Goal: Information Seeking & Learning: Learn about a topic

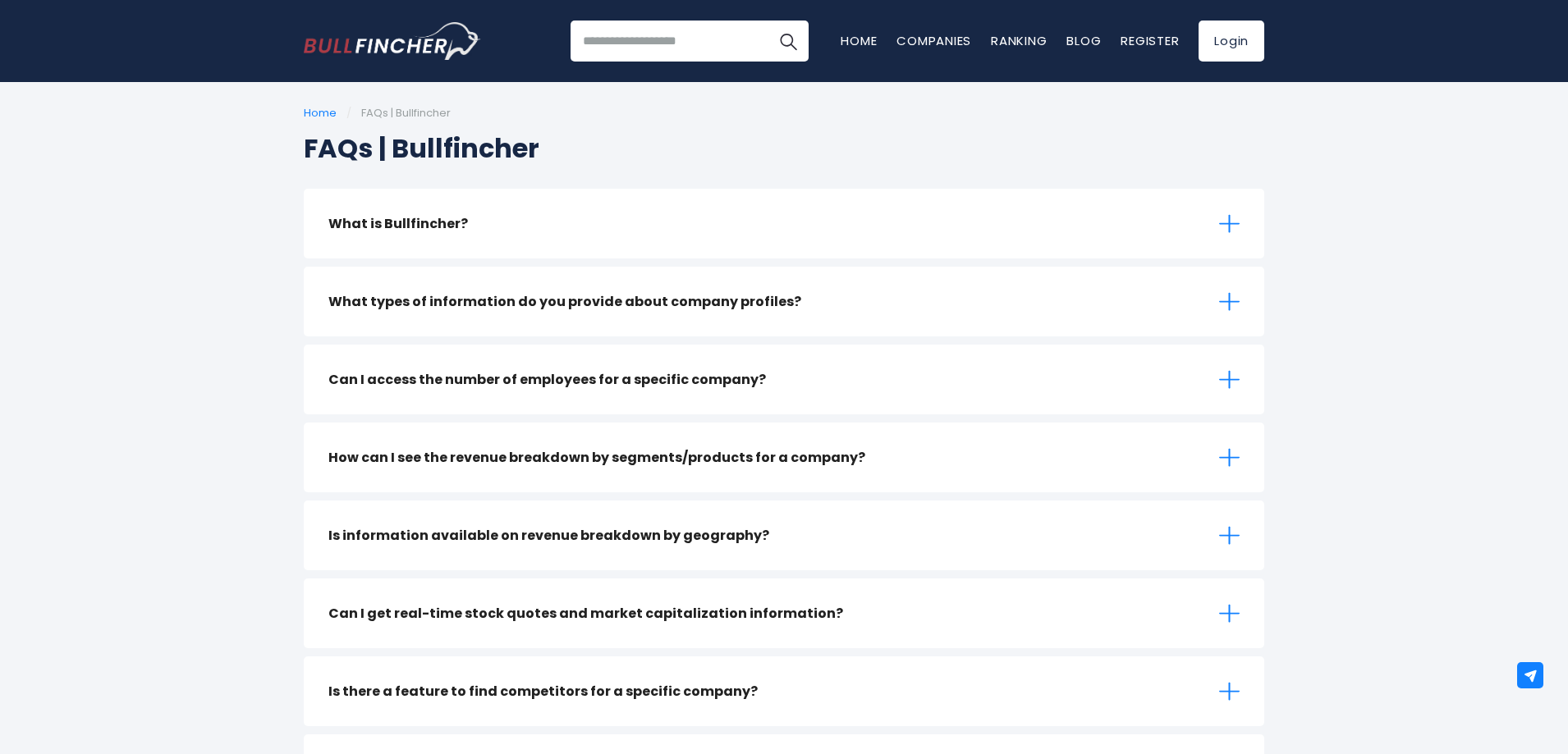
click at [330, 51] on img "Go to homepage" at bounding box center [392, 40] width 178 height 37
